Goal: Task Accomplishment & Management: Manage account settings

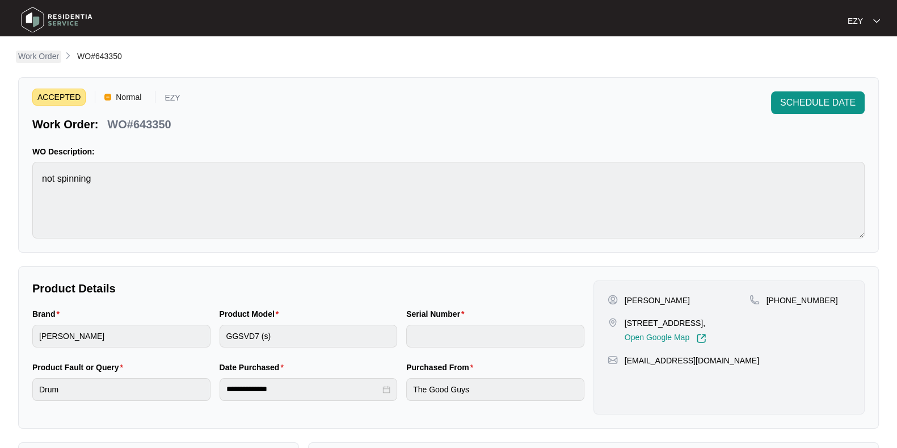
click at [48, 58] on p "Work Order" at bounding box center [38, 56] width 41 height 11
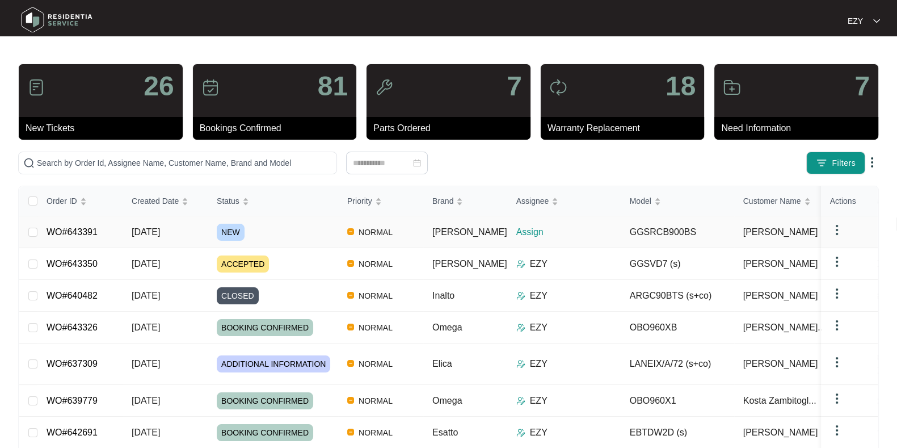
click at [289, 231] on div "NEW" at bounding box center [277, 232] width 121 height 17
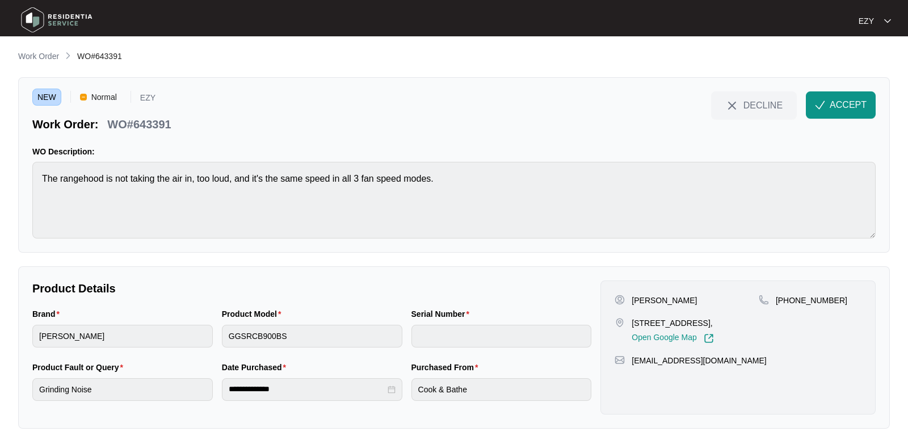
click at [151, 119] on p "WO#643391" at bounding box center [139, 124] width 64 height 16
copy div "WO#643391 DECLINE ACCEPT"
click at [644, 297] on p "[PERSON_NAME]" at bounding box center [664, 300] width 65 height 11
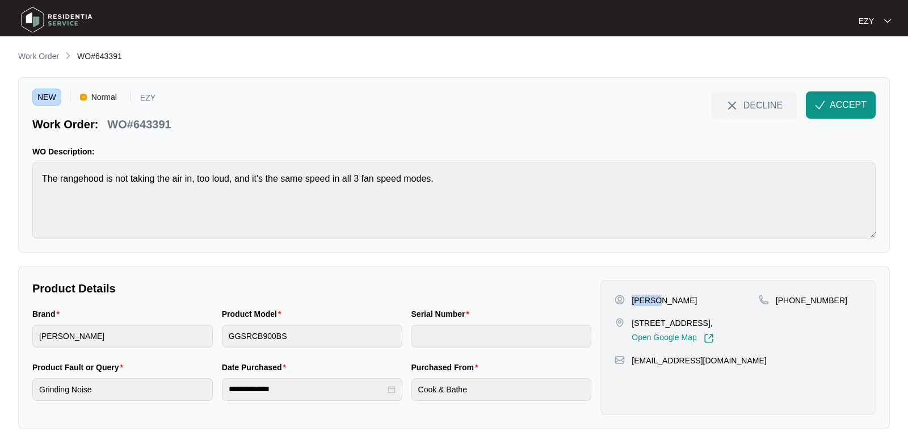
click at [644, 297] on p "[PERSON_NAME]" at bounding box center [664, 300] width 65 height 11
copy p "[PERSON_NAME]"
click at [645, 327] on p "[STREET_ADDRESS]," at bounding box center [673, 322] width 82 height 11
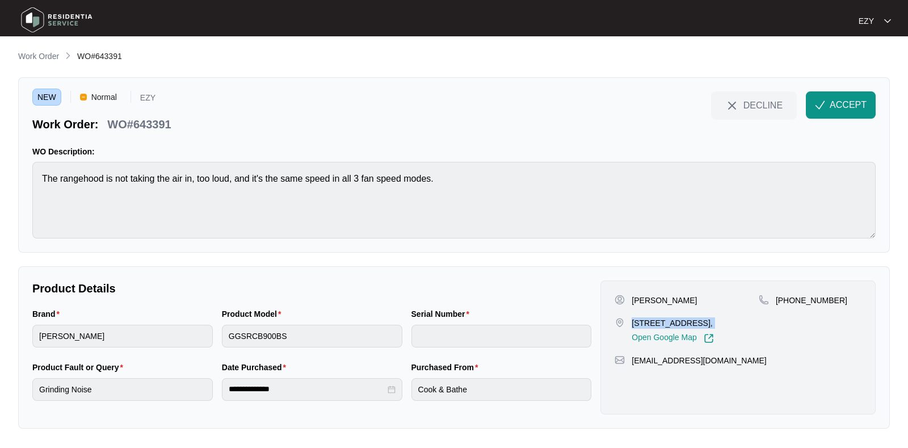
click at [645, 327] on p "[STREET_ADDRESS]," at bounding box center [673, 322] width 82 height 11
copy p "[STREET_ADDRESS],"
drag, startPoint x: 850, startPoint y: 305, endPoint x: 791, endPoint y: 306, distance: 59.0
click at [791, 306] on div "[PHONE_NUMBER]" at bounding box center [810, 319] width 103 height 49
copy p "452457662"
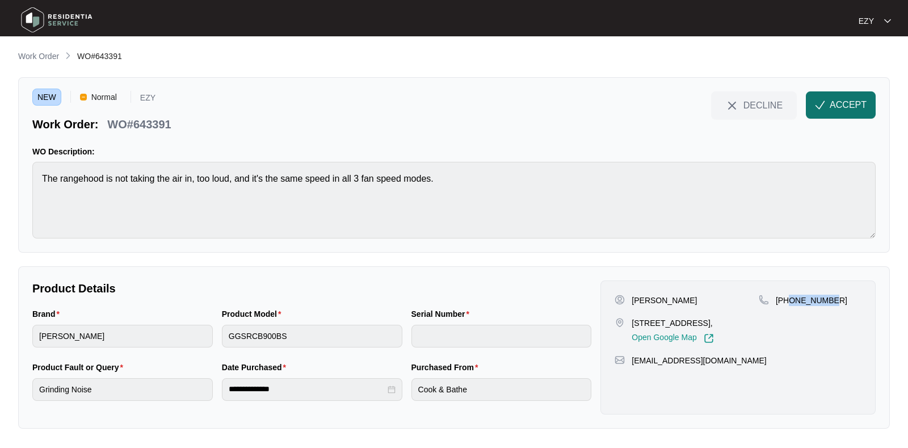
click at [847, 93] on button "ACCEPT" at bounding box center [841, 104] width 70 height 27
